Goal: Navigation & Orientation: Find specific page/section

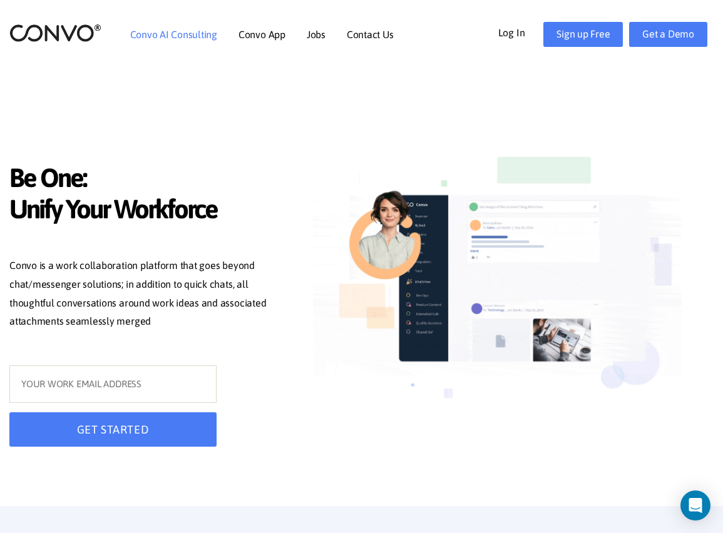
click at [173, 33] on link "Convo AI Consulting" at bounding box center [173, 34] width 87 height 10
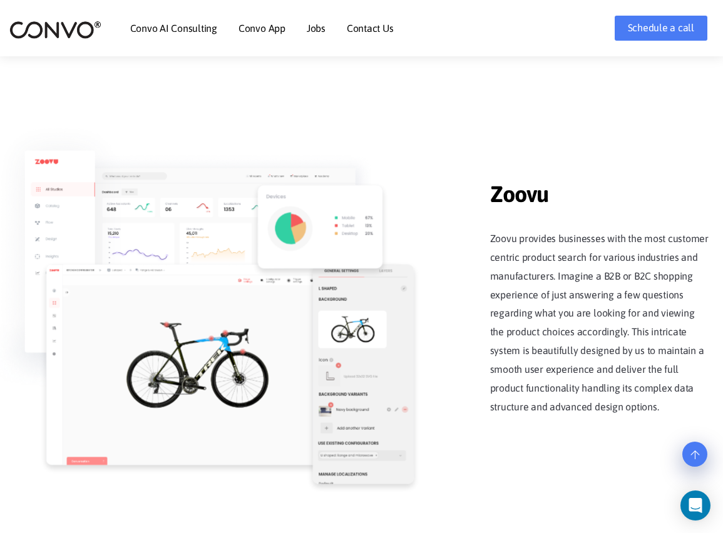
scroll to position [1470, 0]
